Goal: Task Accomplishment & Management: Manage account settings

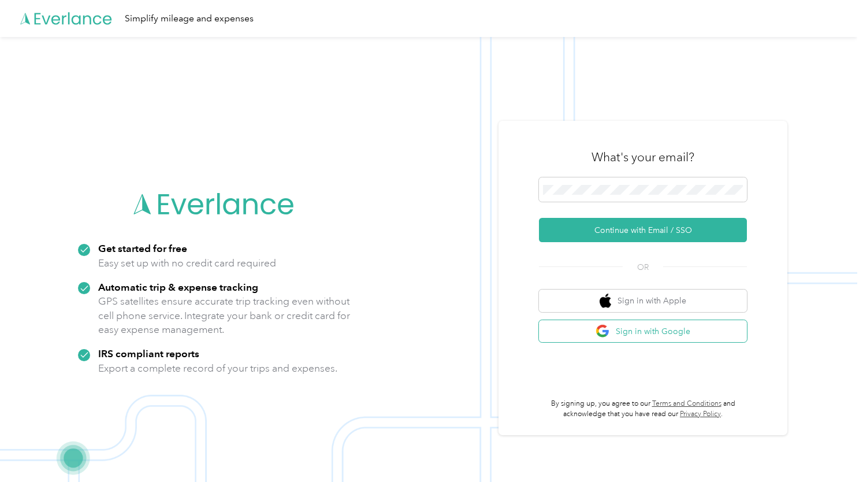
click at [612, 327] on span "button" at bounding box center [604, 331] width 16 height 14
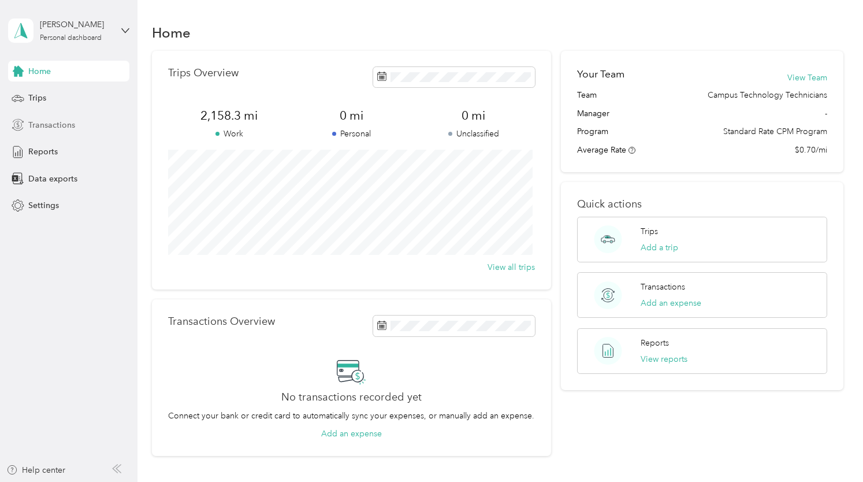
click at [42, 121] on span "Transactions" at bounding box center [51, 125] width 47 height 12
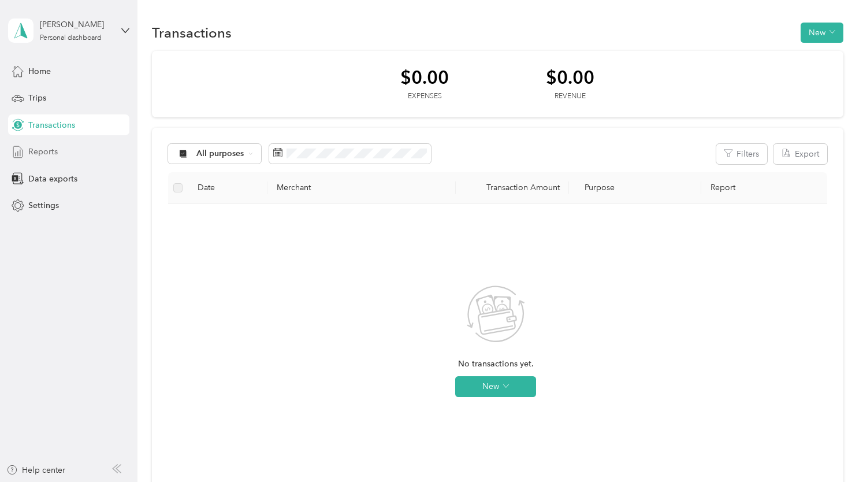
click at [39, 149] on span "Reports" at bounding box center [42, 152] width 29 height 12
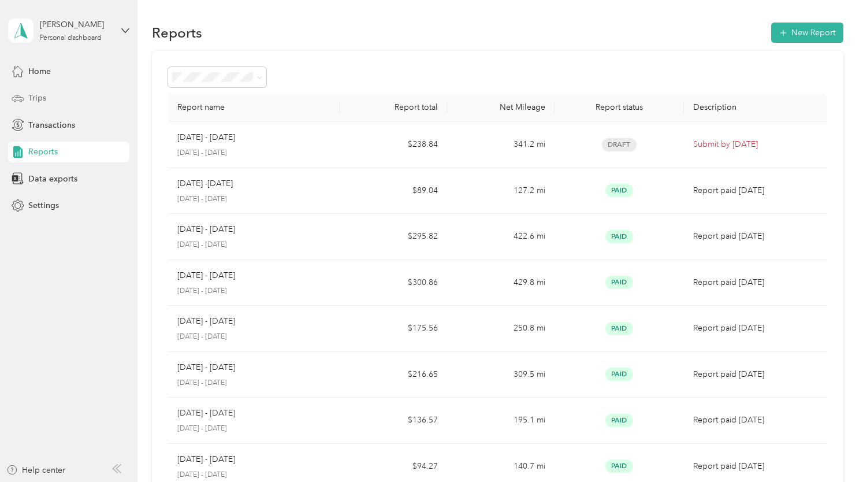
click at [43, 101] on span "Trips" at bounding box center [37, 98] width 18 height 12
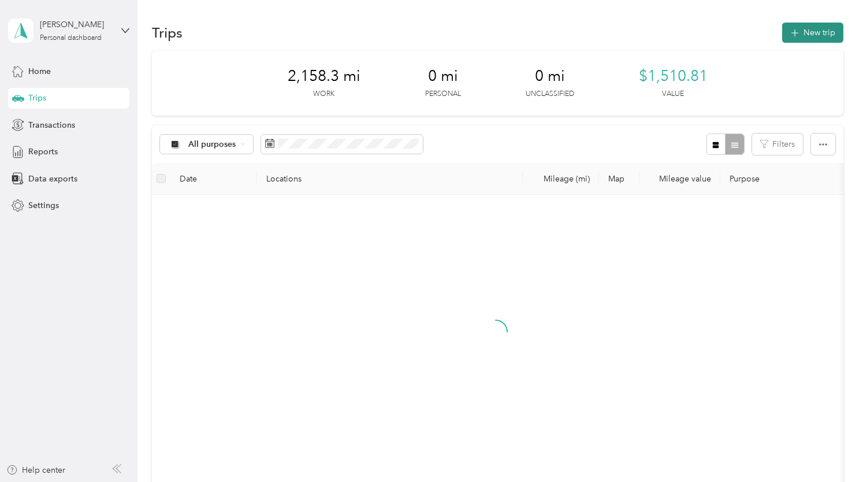
click at [810, 27] on button "New trip" at bounding box center [812, 33] width 61 height 20
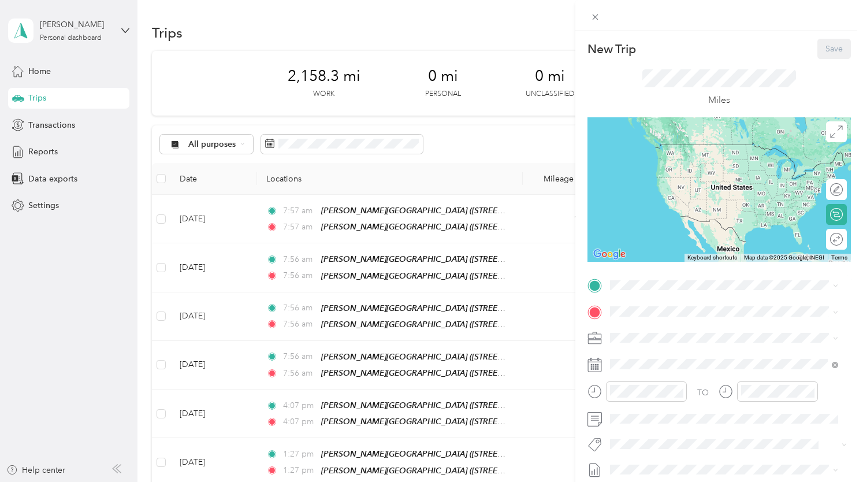
click at [677, 327] on div "TEAM Tidwell Middle School" at bounding box center [729, 333] width 194 height 14
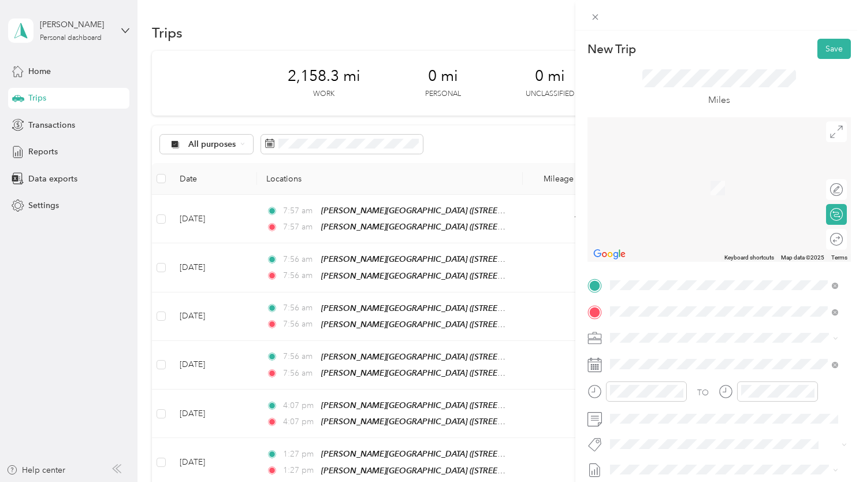
click at [698, 187] on span "2001 Texan Drive, 76247, Justin, Texas, United States" at bounding box center [722, 192] width 180 height 10
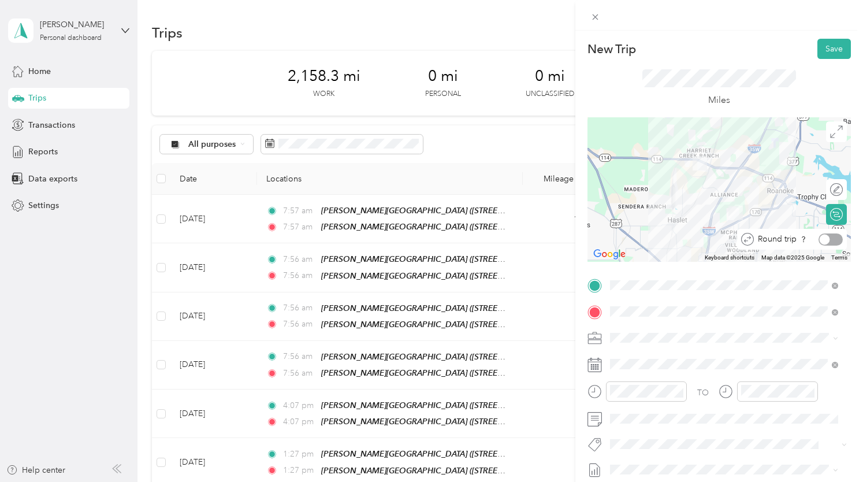
click at [826, 237] on div at bounding box center [831, 239] width 24 height 12
click at [835, 45] on button "Save" at bounding box center [834, 49] width 34 height 20
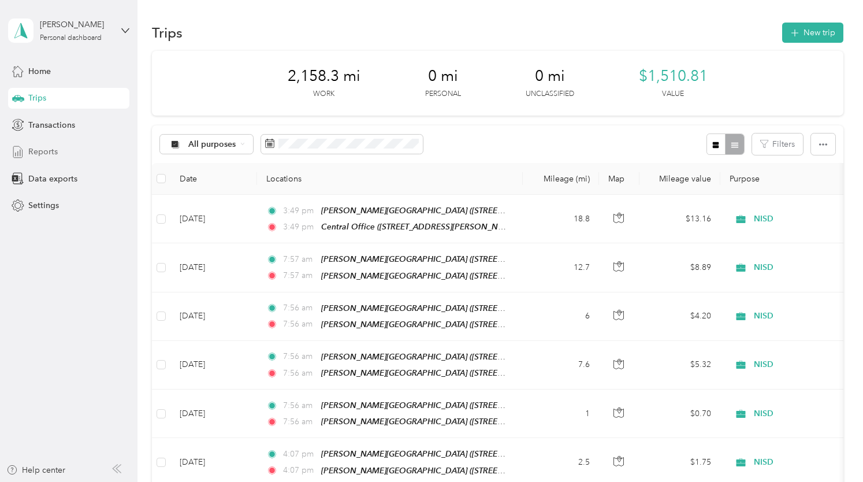
click at [51, 151] on span "Reports" at bounding box center [42, 152] width 29 height 12
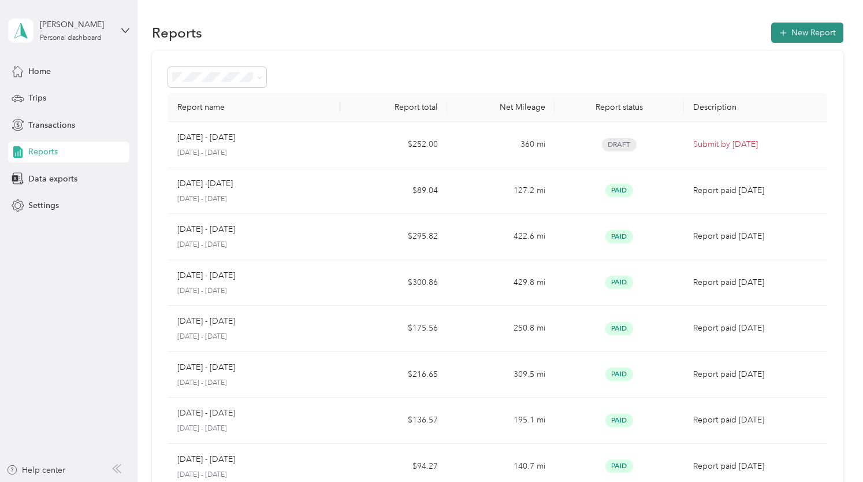
click at [799, 32] on button "New Report" at bounding box center [807, 33] width 72 height 20
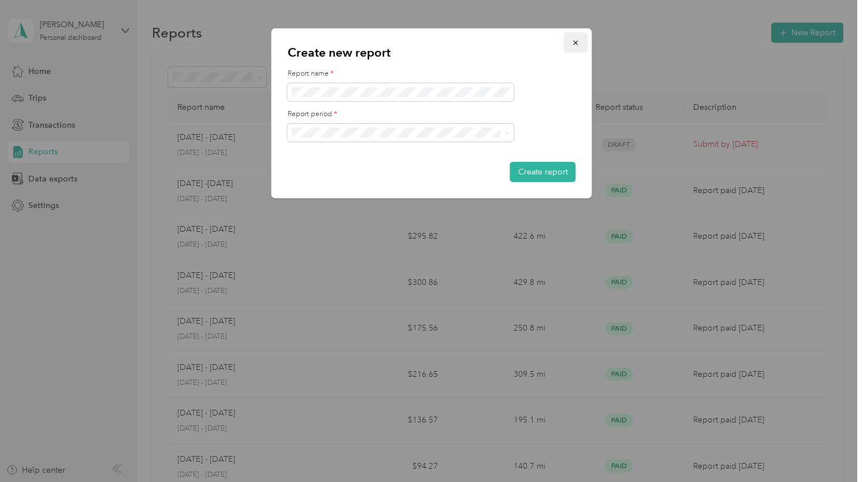
click at [572, 36] on button "button" at bounding box center [576, 42] width 24 height 20
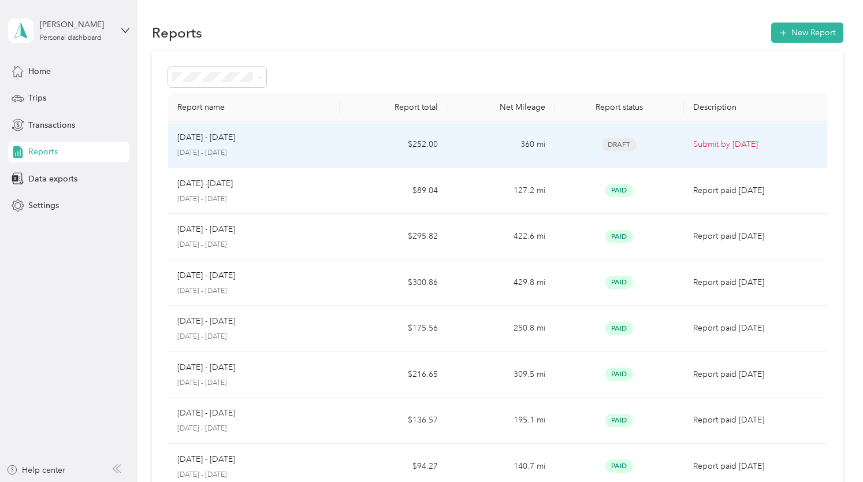
click at [496, 156] on td "360 mi" at bounding box center [500, 145] width 107 height 46
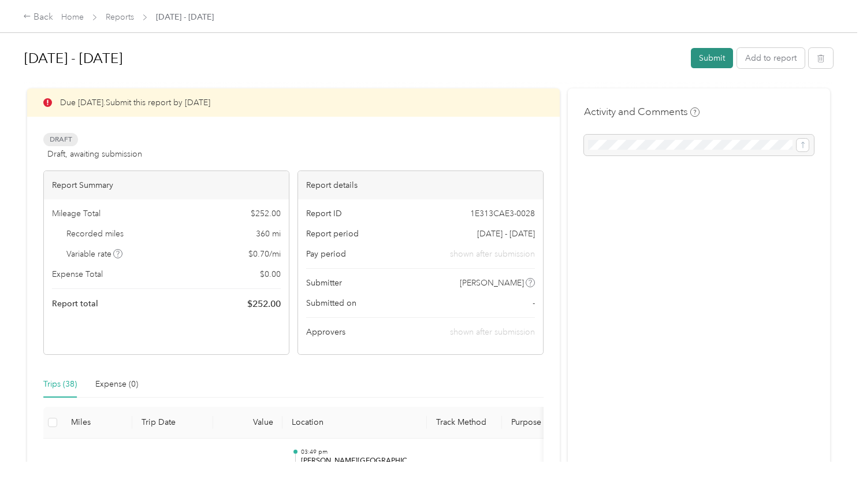
click at [708, 55] on button "Submit" at bounding box center [712, 58] width 42 height 20
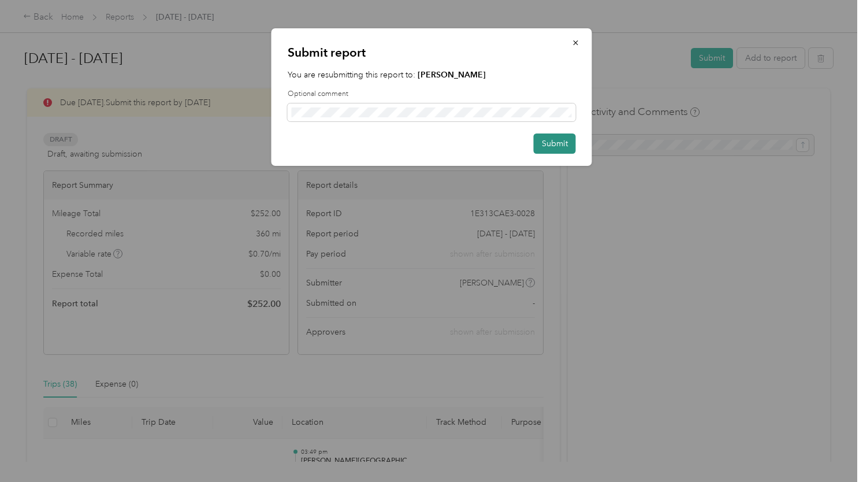
click at [557, 146] on button "Submit" at bounding box center [555, 143] width 42 height 20
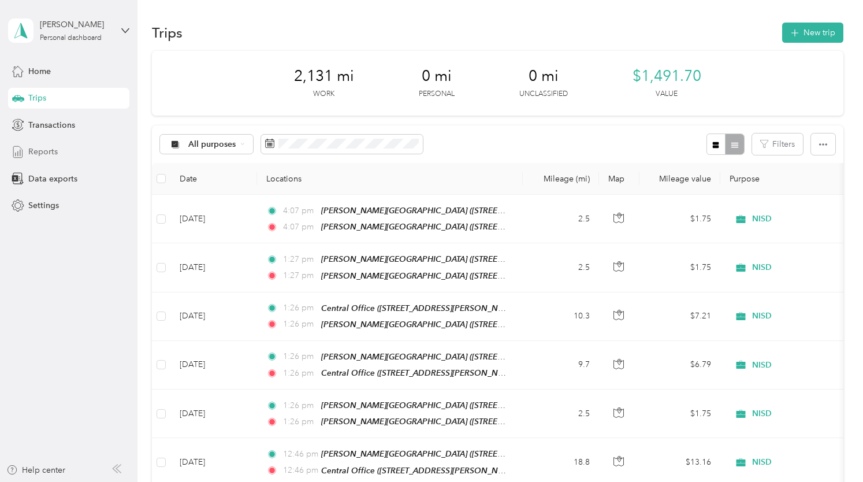
click at [36, 150] on span "Reports" at bounding box center [42, 152] width 29 height 12
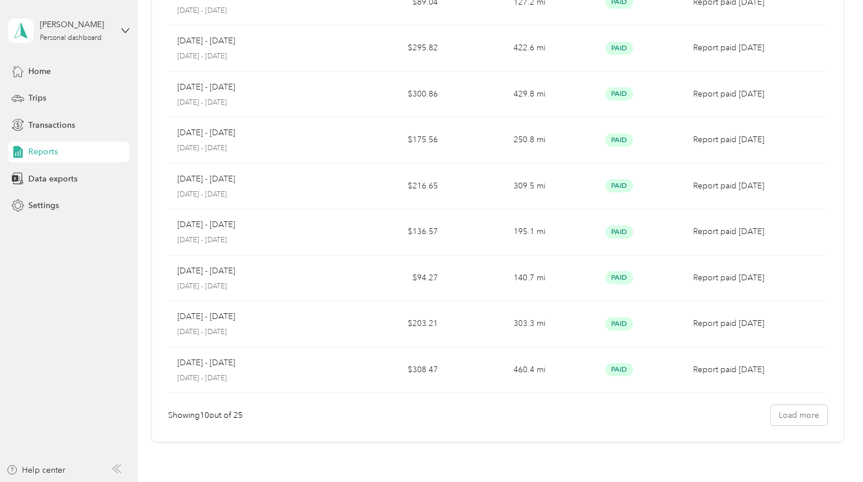
scroll to position [174, 0]
